Goal: Task Accomplishment & Management: Manage account settings

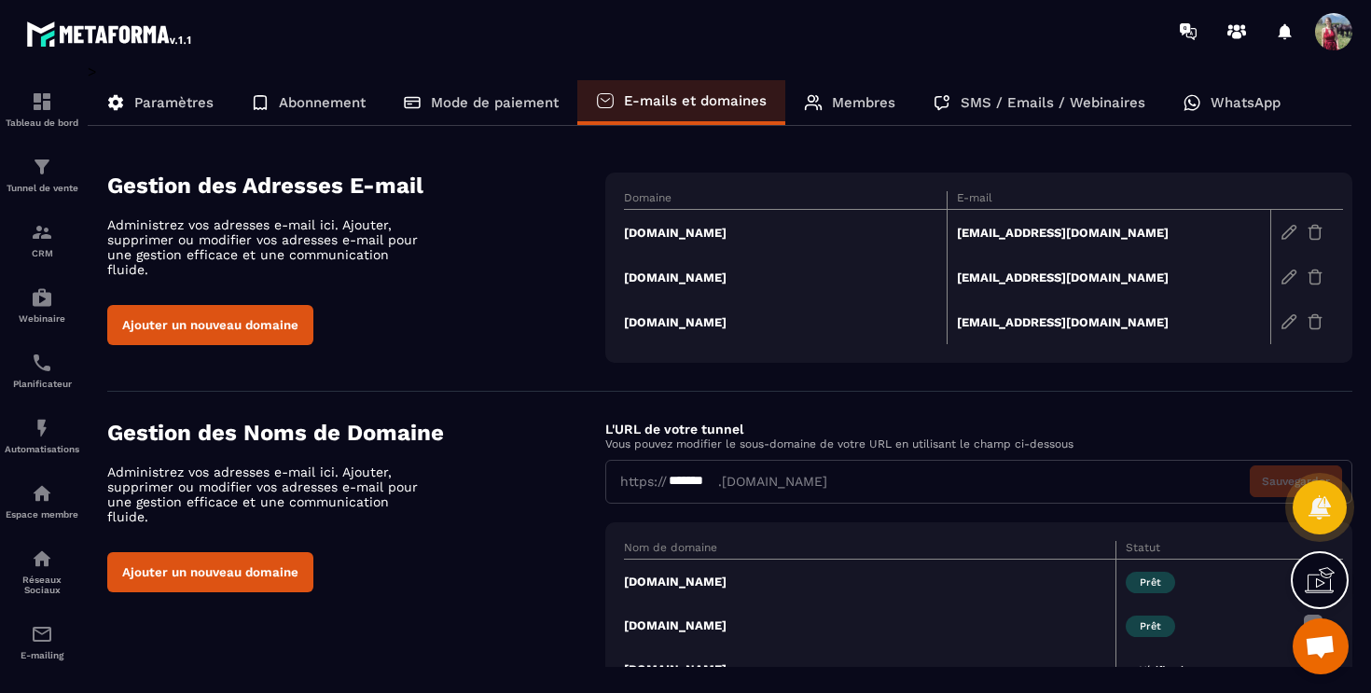
scroll to position [70, 0]
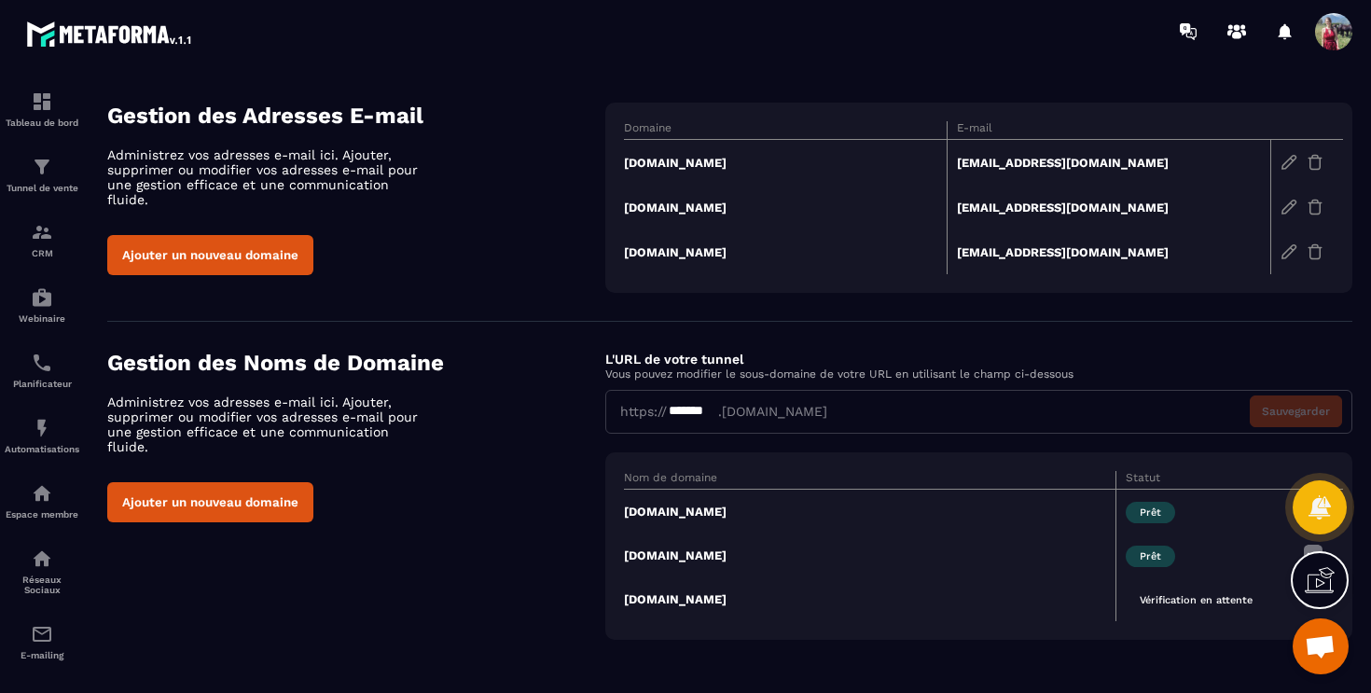
click at [661, 258] on td "[DOMAIN_NAME]" at bounding box center [786, 251] width 324 height 45
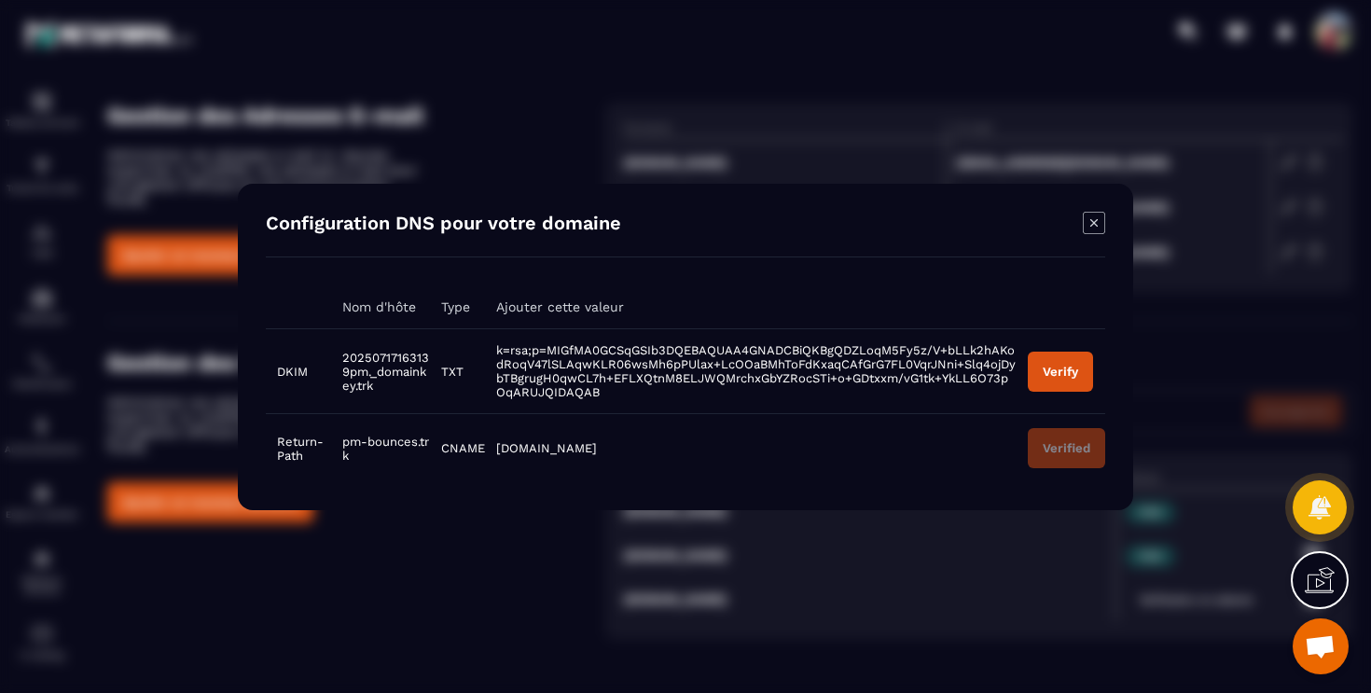
click at [1062, 377] on div "Verify" at bounding box center [1060, 371] width 35 height 14
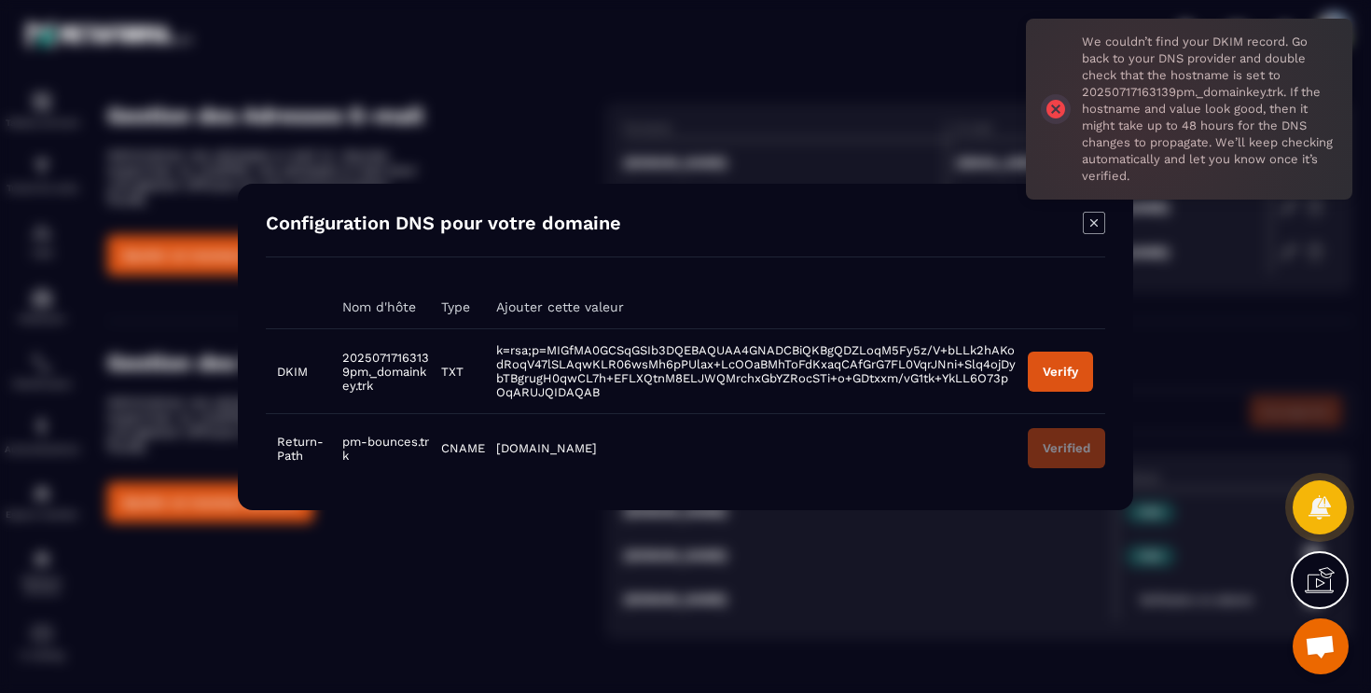
click at [1091, 220] on icon "Modal window" at bounding box center [1093, 221] width 7 height 7
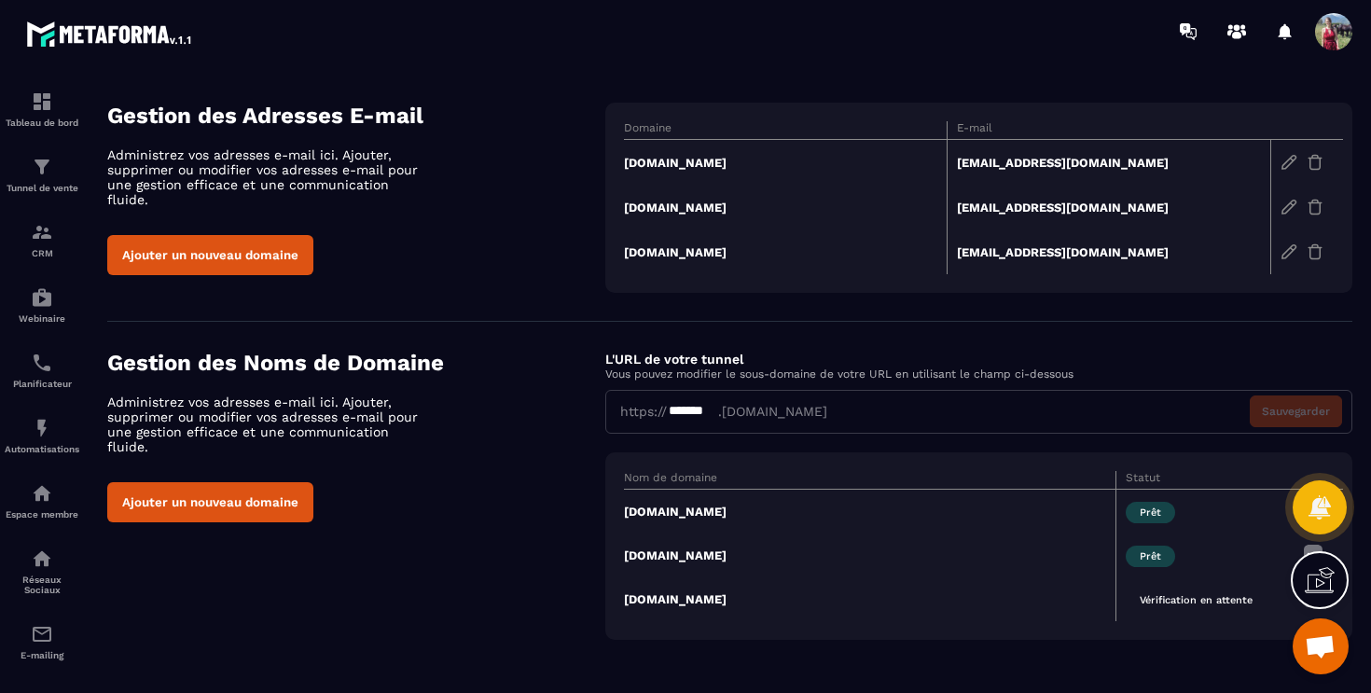
click at [678, 248] on td "[DOMAIN_NAME]" at bounding box center [786, 251] width 324 height 45
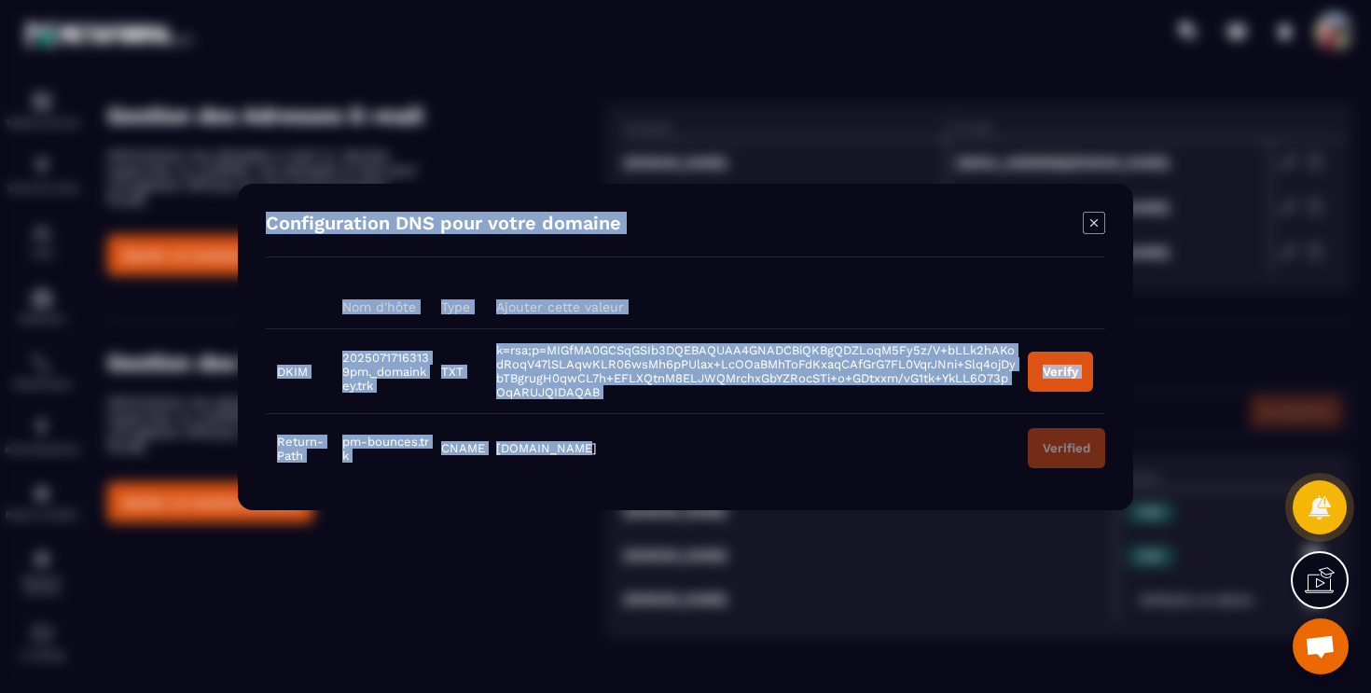
drag, startPoint x: 582, startPoint y: 447, endPoint x: 250, endPoint y: 352, distance: 345.4
click at [250, 352] on div "Configuration DNS pour votre domaine Nom d'hôte Type Ajouter cette valeur DKIM …" at bounding box center [685, 347] width 895 height 326
copy div "Configuration DNS pour votre domaine Nom d'hôte Type Ajouter cette valeur DKIM …"
click at [1094, 227] on icon "Modal window" at bounding box center [1094, 223] width 22 height 22
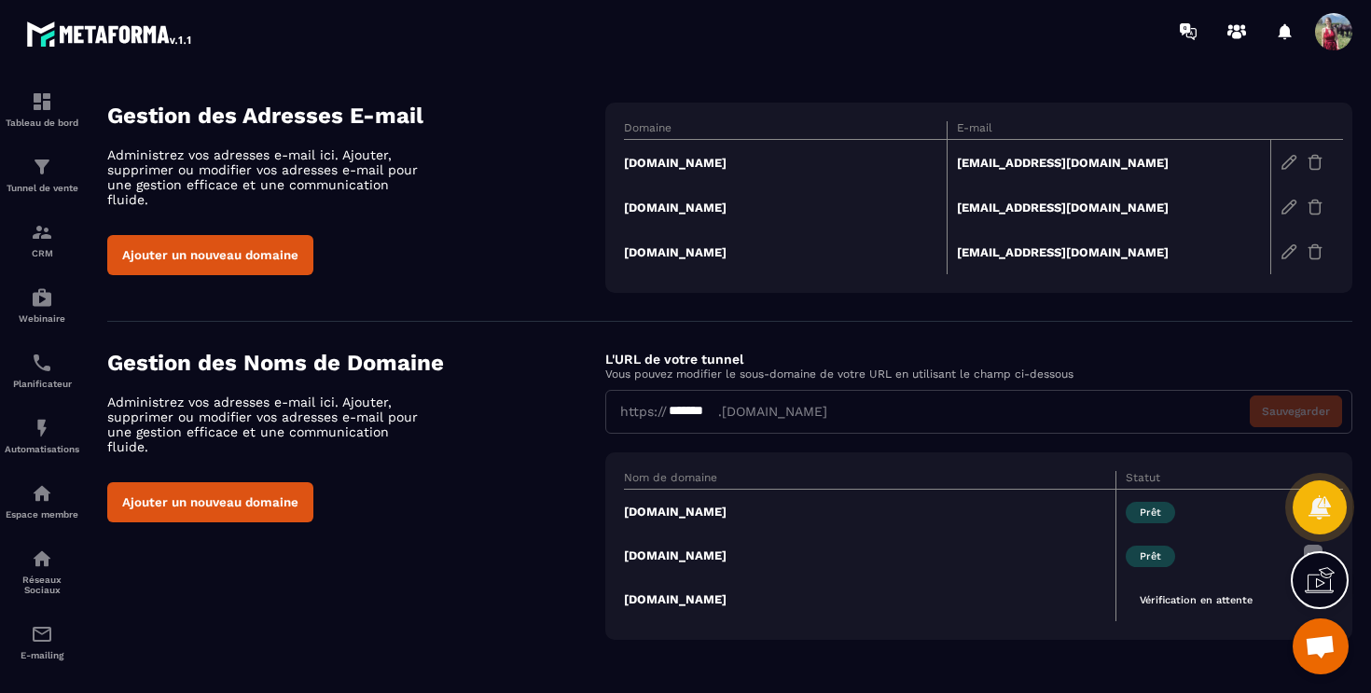
click at [666, 599] on td "[DOMAIN_NAME]" at bounding box center [870, 599] width 492 height 44
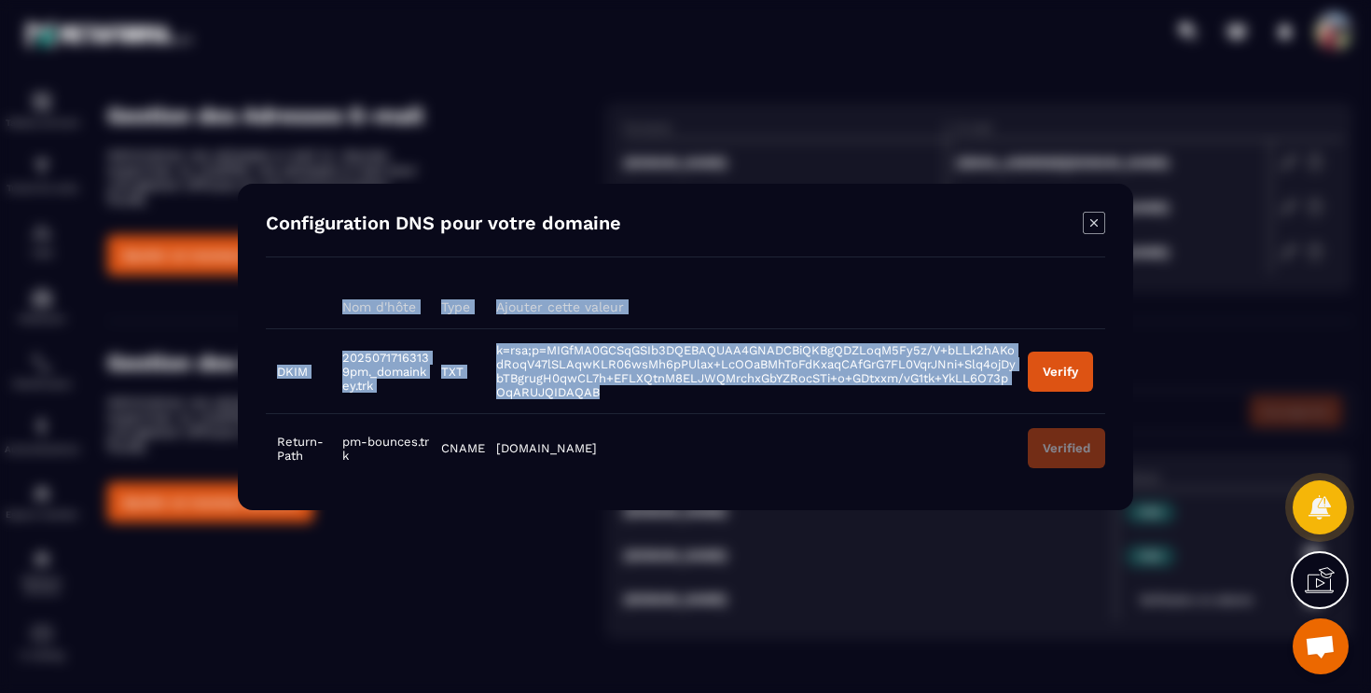
drag, startPoint x: 610, startPoint y: 399, endPoint x: 310, endPoint y: 292, distance: 318.9
click at [310, 292] on table "Nom d'hôte Type Ajouter cette valeur DKIM 20250717163139pm._domainkey.trk TXT k…" at bounding box center [686, 383] width 840 height 197
copy table "Nom d'hôte Type Ajouter cette valeur DKIM 20250717163139pm._domainkey.trk TXT k…"
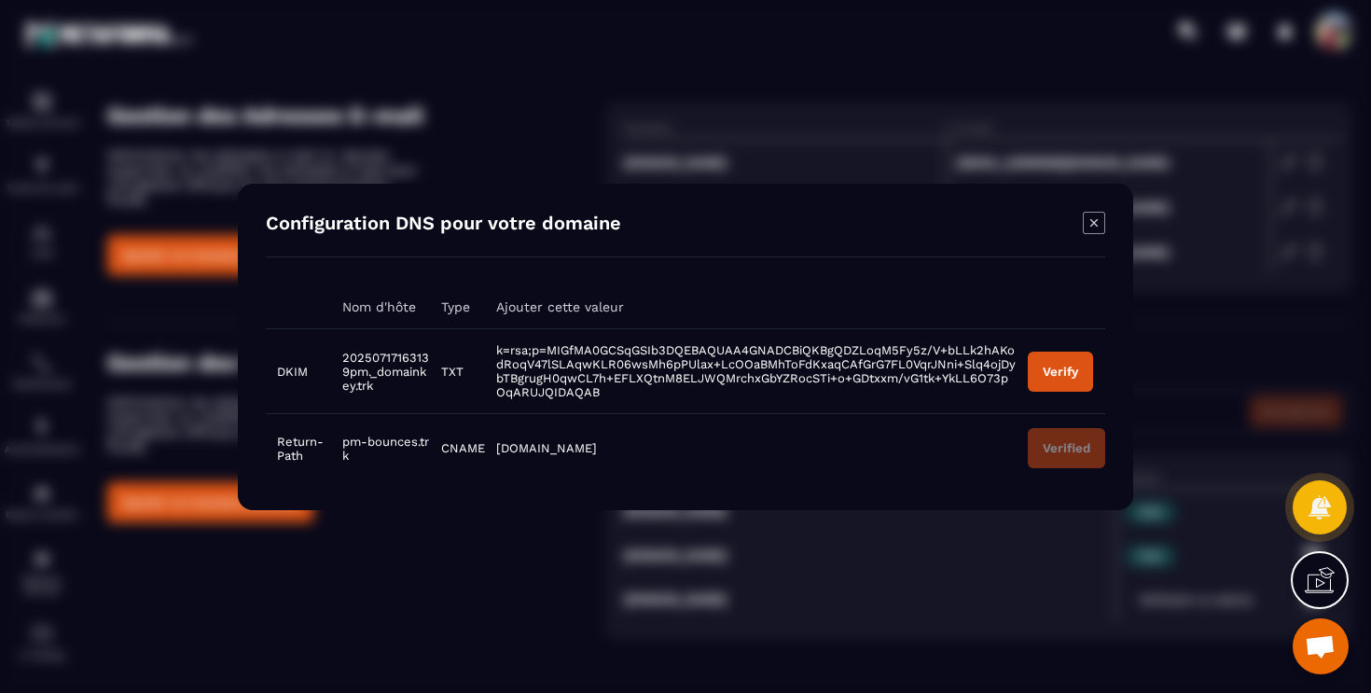
click at [1094, 220] on icon "Modal window" at bounding box center [1094, 223] width 22 height 22
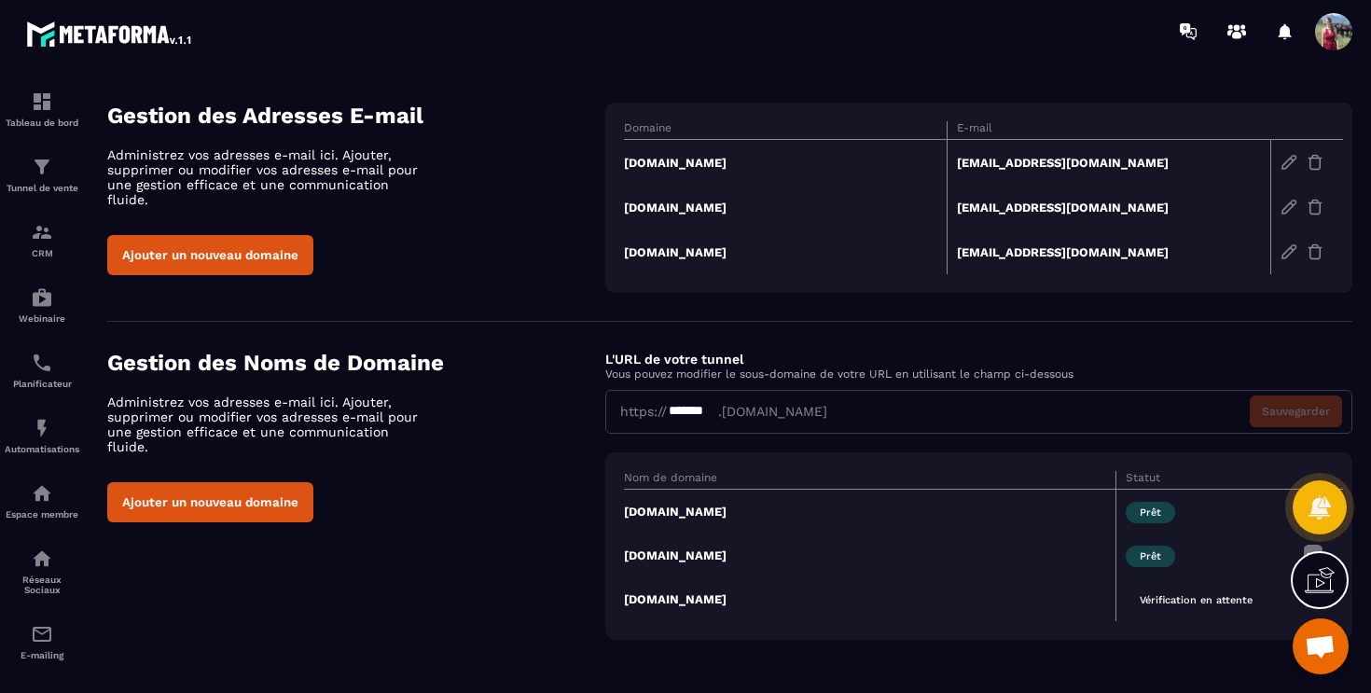
click at [506, 564] on div "Gestion des Noms de Domaine Administrez vos adresses e-mail ici. Ajouter, suppr…" at bounding box center [729, 495] width 1245 height 290
click at [659, 598] on td "[DOMAIN_NAME]" at bounding box center [870, 599] width 492 height 44
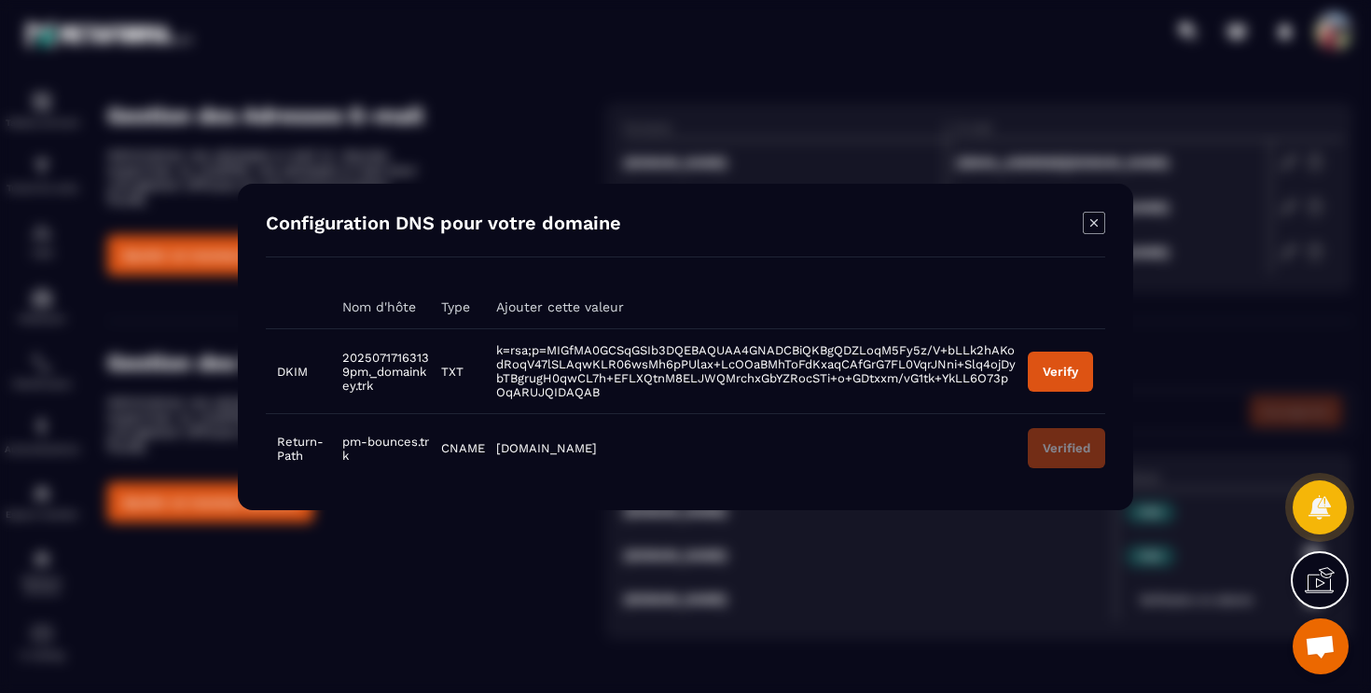
click at [1059, 368] on div "Verify" at bounding box center [1060, 371] width 35 height 14
click at [1065, 373] on div "Verify" at bounding box center [1060, 371] width 35 height 14
click at [1095, 224] on icon "Modal window" at bounding box center [1093, 221] width 7 height 7
